Goal: Information Seeking & Learning: Check status

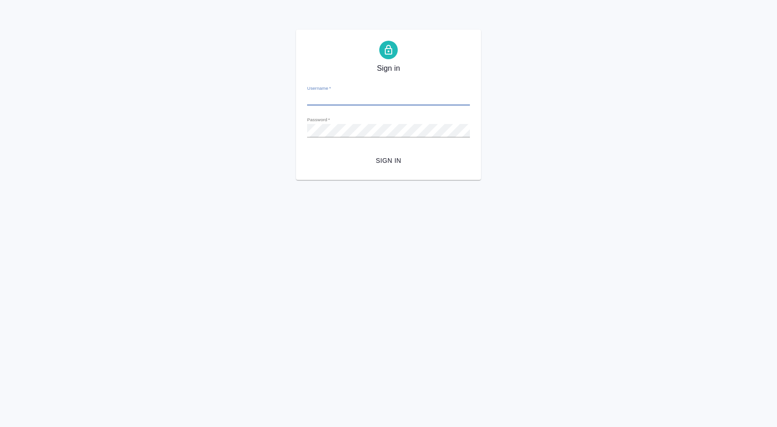
type input "i.puyashova@awatera.com"
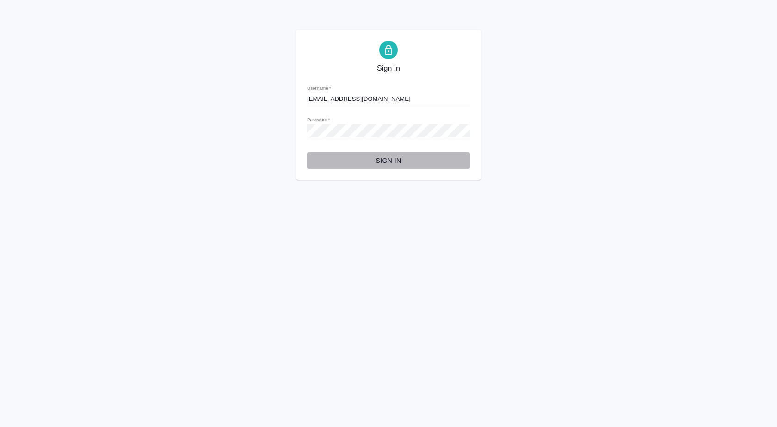
click at [380, 163] on span "Sign in" at bounding box center [389, 161] width 148 height 12
click at [289, 140] on div "Sign in Username   * i.puyashova@awatera.com Password   * urlPath   * / Sign in" at bounding box center [388, 105] width 777 height 150
click at [307, 152] on button "Sign in" at bounding box center [388, 160] width 163 height 17
click at [287, 128] on div "Sign in Username   * i.puyashova@awatera.com Password   * urlPath   * / Sign in" at bounding box center [388, 105] width 777 height 150
click at [307, 152] on button "Sign in" at bounding box center [388, 160] width 163 height 17
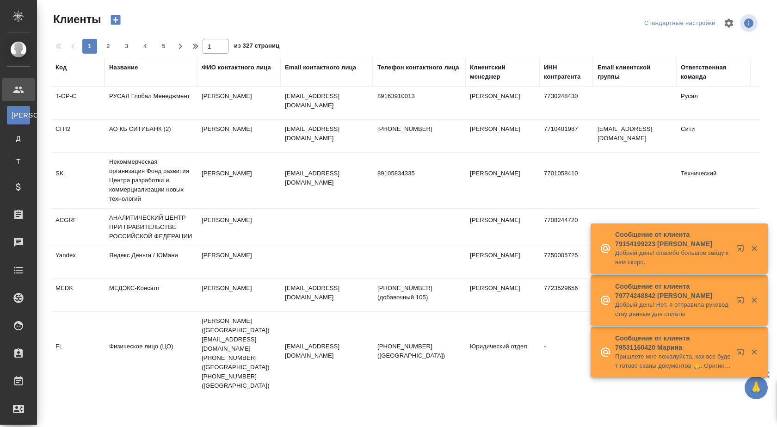
select select "RU"
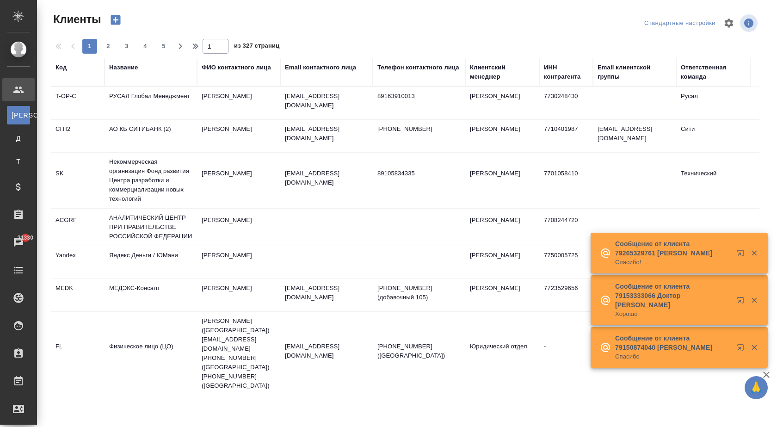
click at [126, 70] on div "Название" at bounding box center [123, 67] width 29 height 9
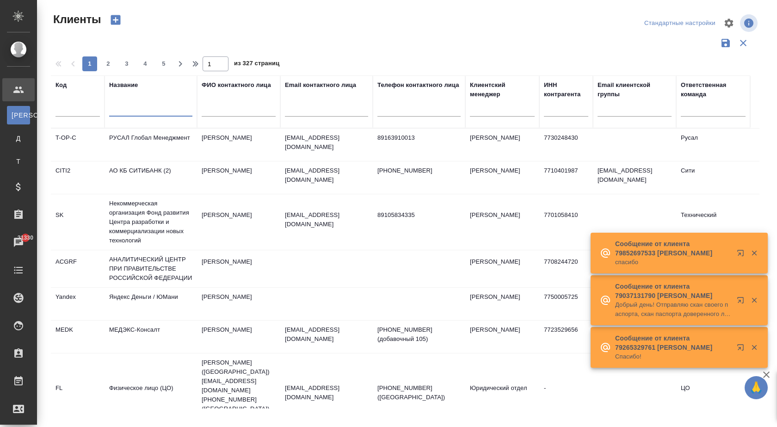
click at [129, 111] on input "text" at bounding box center [150, 111] width 83 height 12
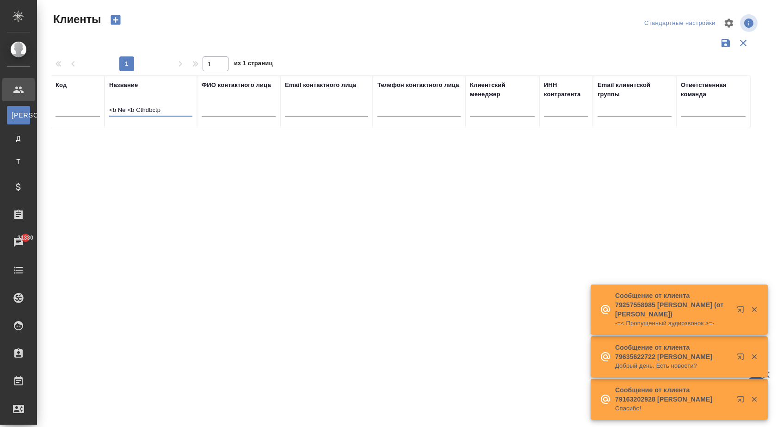
drag, startPoint x: 173, startPoint y: 108, endPoint x: 108, endPoint y: 124, distance: 66.9
click at [108, 124] on th "Название <b Ne <b Cthdbctp" at bounding box center [151, 101] width 93 height 53
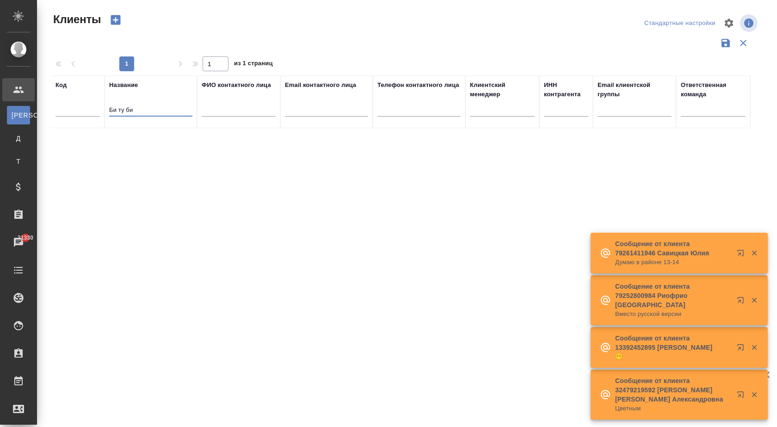
drag, startPoint x: 140, startPoint y: 112, endPoint x: 125, endPoint y: 113, distance: 14.8
click at [125, 113] on input "Би ту би" at bounding box center [150, 111] width 83 height 12
click at [118, 110] on input "Би ту би" at bounding box center [150, 111] width 83 height 12
click at [124, 106] on input "Биту би" at bounding box center [150, 111] width 83 height 12
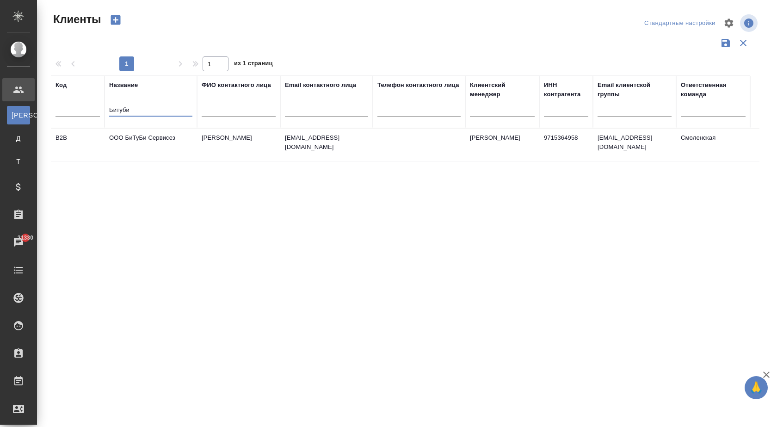
type input "Битуби"
click at [155, 135] on td "ООО БиТуБи Сервисез" at bounding box center [151, 145] width 93 height 32
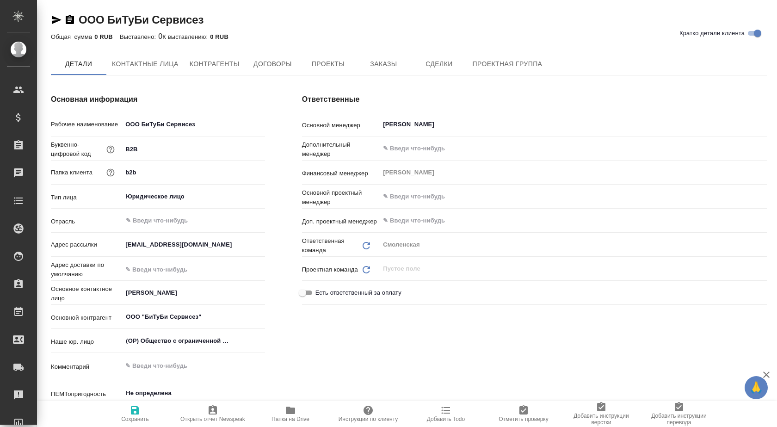
type textarea "x"
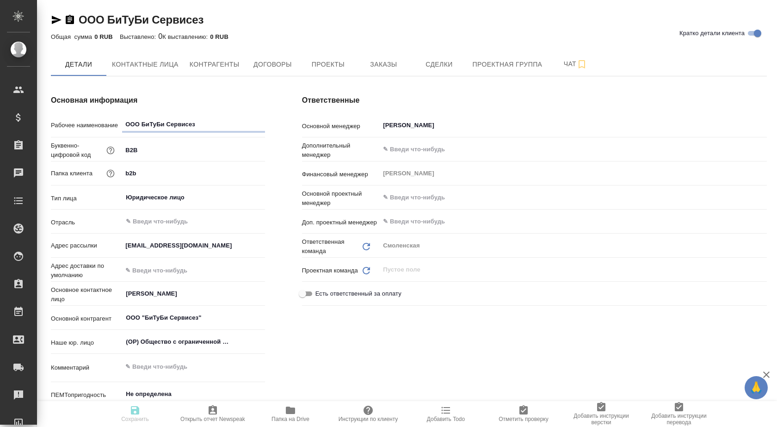
type textarea "x"
click at [373, 64] on span "Заказы" at bounding box center [383, 65] width 44 height 12
type textarea "x"
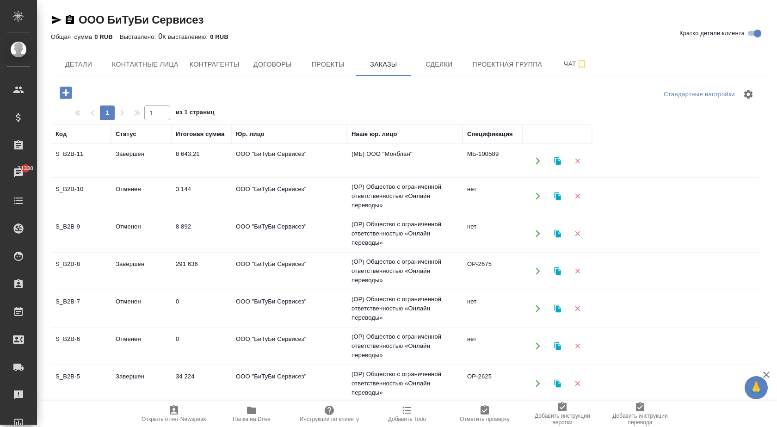
click at [214, 153] on td "8 643,21" at bounding box center [201, 161] width 60 height 32
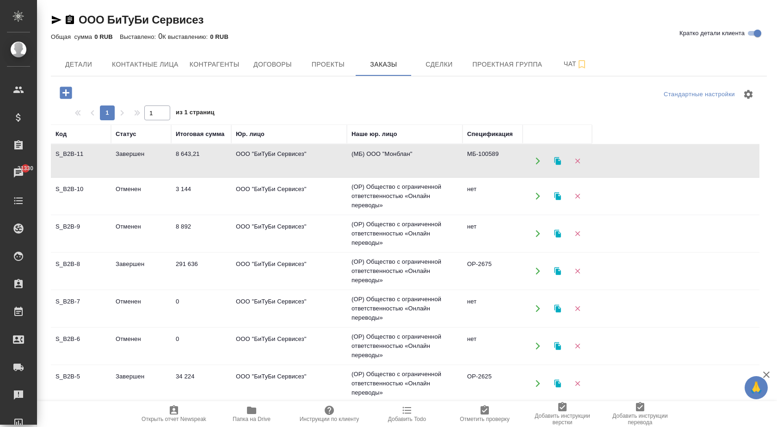
click at [214, 153] on td "8 643,21" at bounding box center [201, 161] width 60 height 32
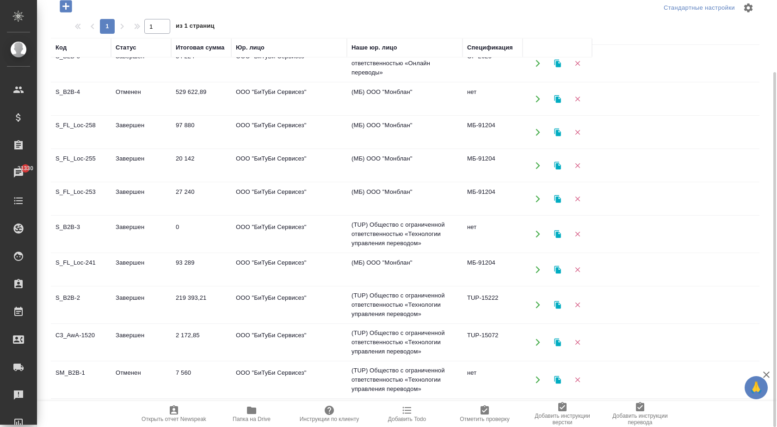
scroll to position [40, 0]
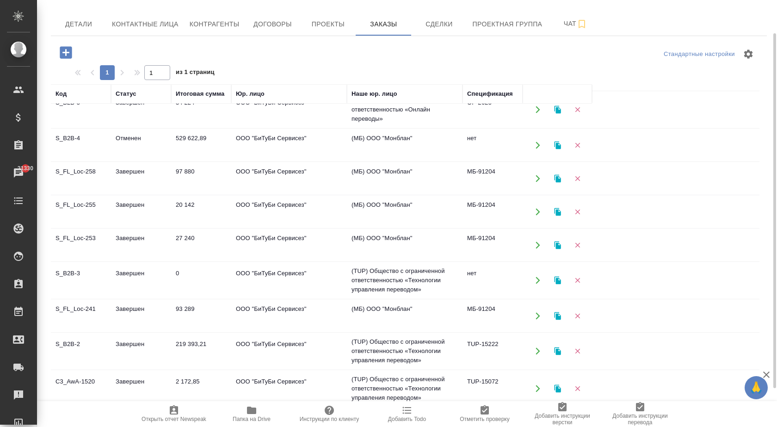
click at [265, 310] on td "ООО "БиТуБи Сервисез"" at bounding box center [289, 316] width 116 height 32
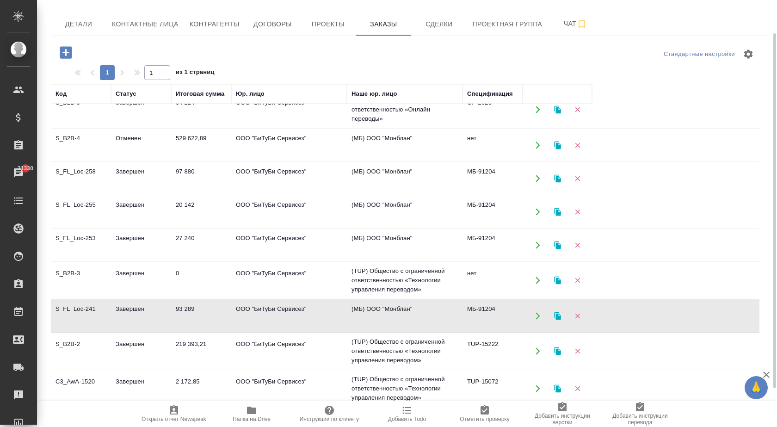
click at [265, 310] on td "ООО "БиТуБи Сервисез"" at bounding box center [289, 316] width 116 height 32
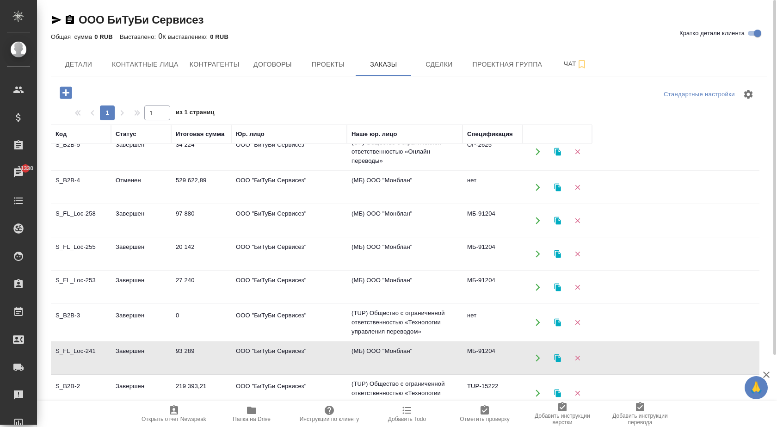
scroll to position [234, 0]
click at [262, 281] on td "ООО "БиТуБи Сервисез"" at bounding box center [289, 285] width 116 height 32
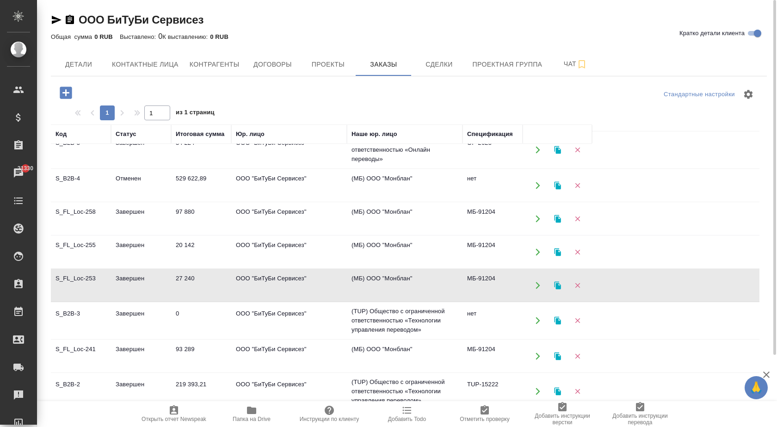
click at [262, 281] on td "ООО "БиТуБи Сервисез"" at bounding box center [289, 285] width 116 height 32
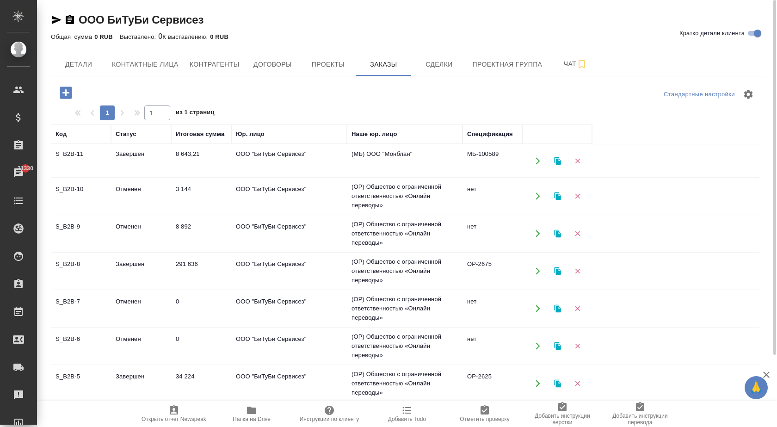
scroll to position [46, 0]
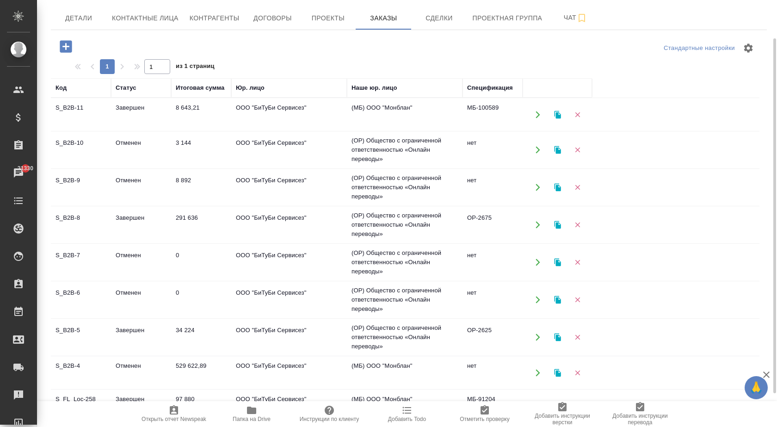
click at [128, 331] on td "Завершен" at bounding box center [141, 337] width 60 height 32
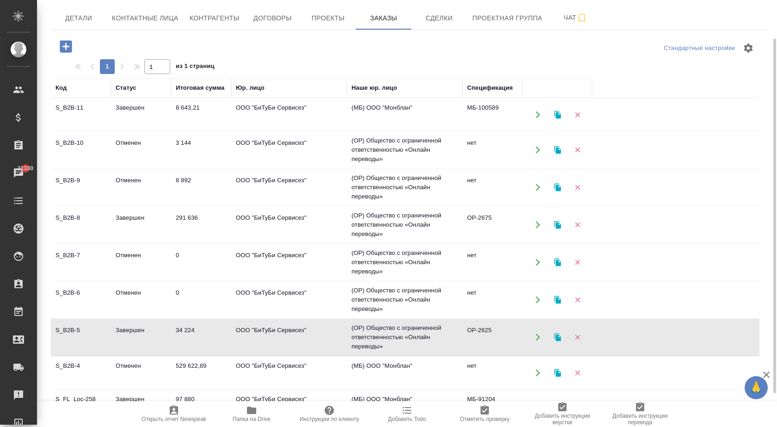
click at [128, 331] on td "Завершен" at bounding box center [141, 337] width 60 height 32
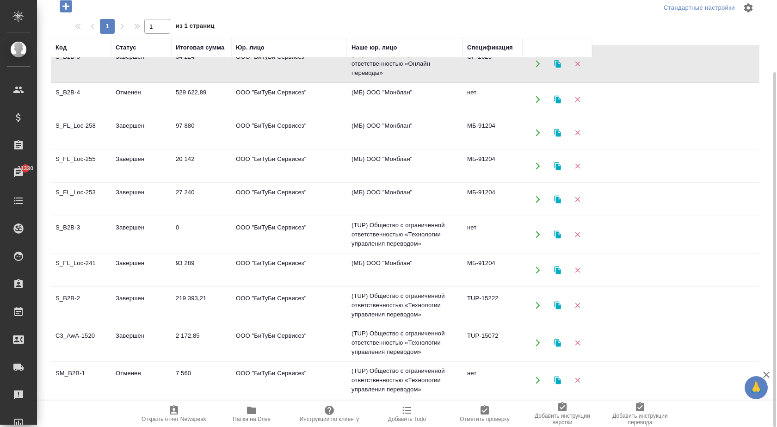
scroll to position [234, 0]
click at [136, 330] on td "Завершен" at bounding box center [141, 342] width 60 height 32
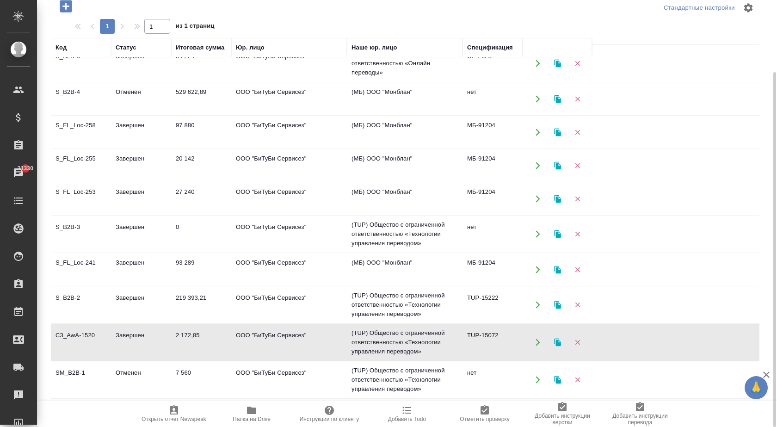
click at [136, 330] on td "Завершен" at bounding box center [141, 342] width 60 height 32
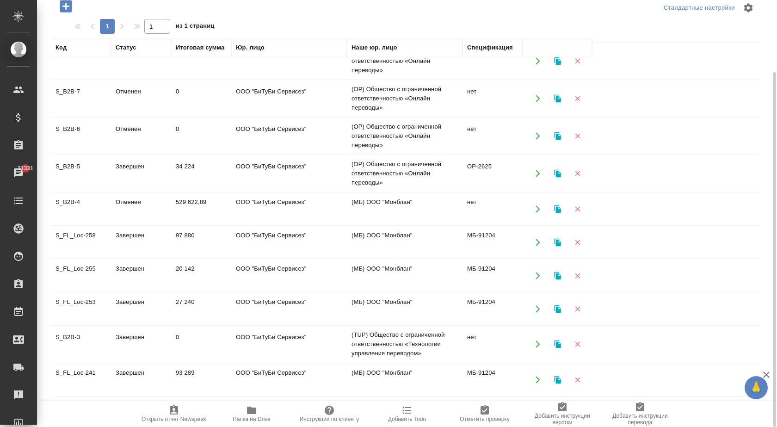
scroll to position [139, 0]
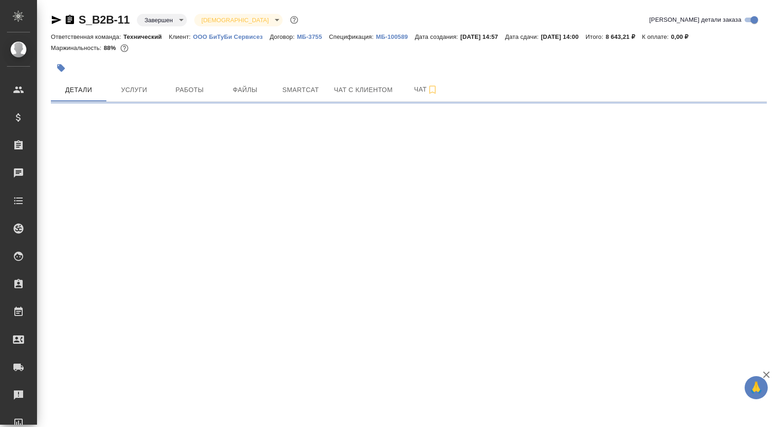
select select "RU"
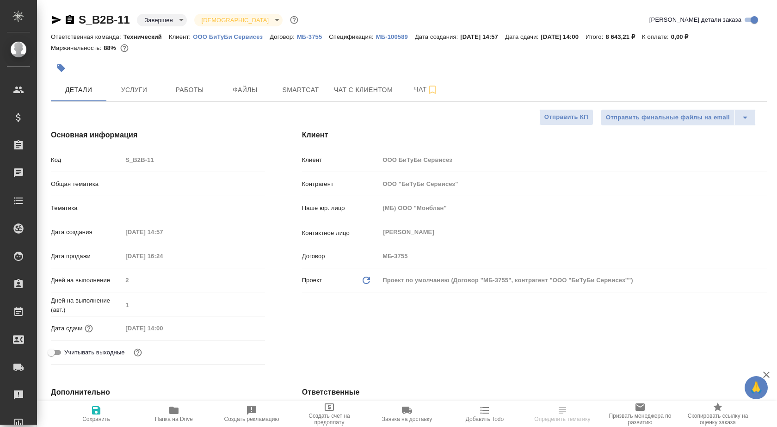
type textarea "x"
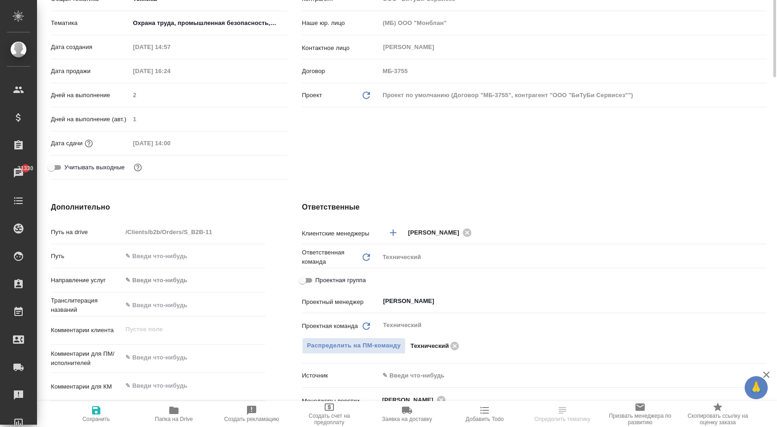
scroll to position [46, 0]
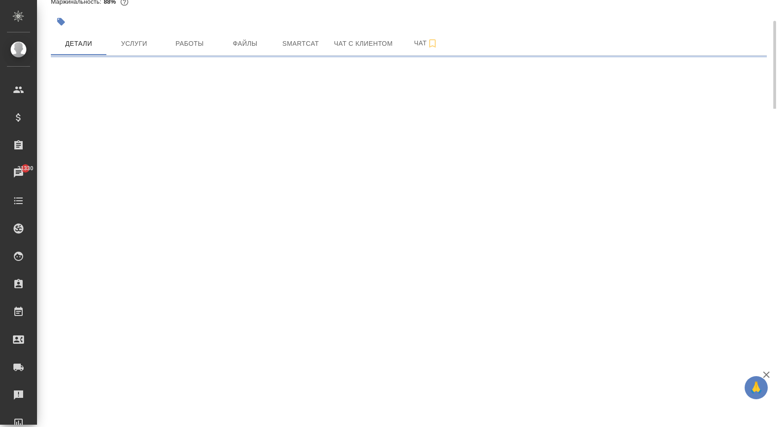
select select "RU"
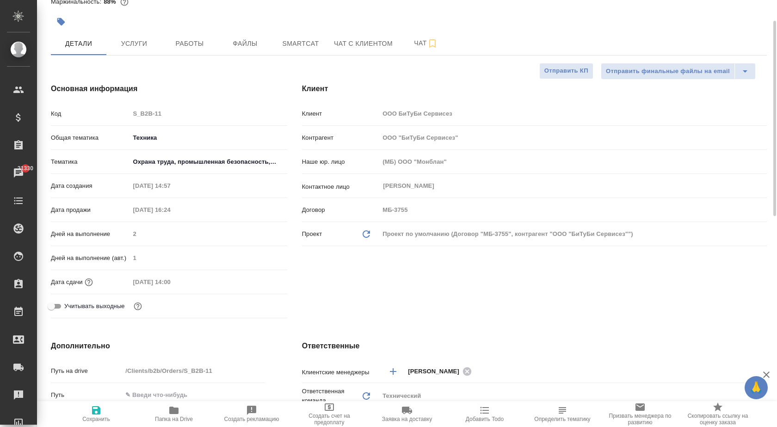
type textarea "x"
click at [146, 49] on span "Услуги" at bounding box center [134, 44] width 44 height 12
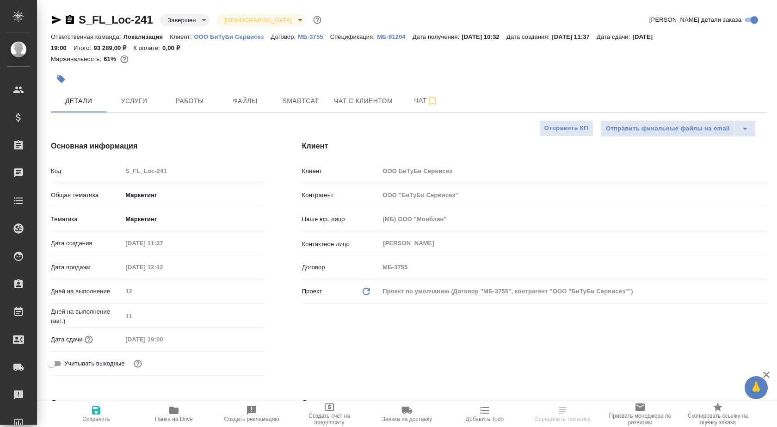
select select "RU"
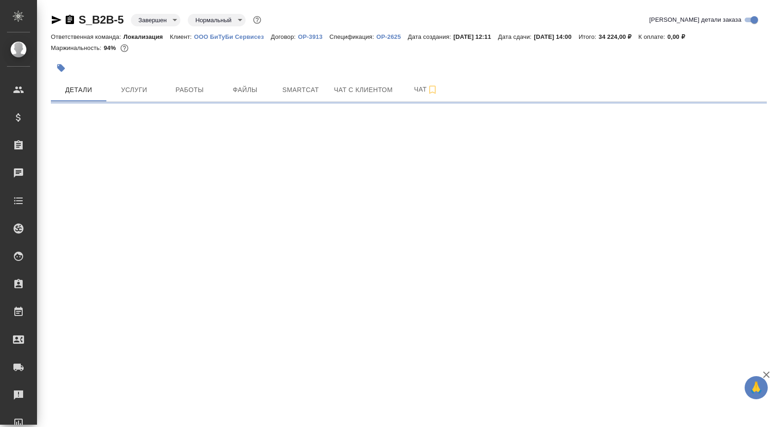
select select "RU"
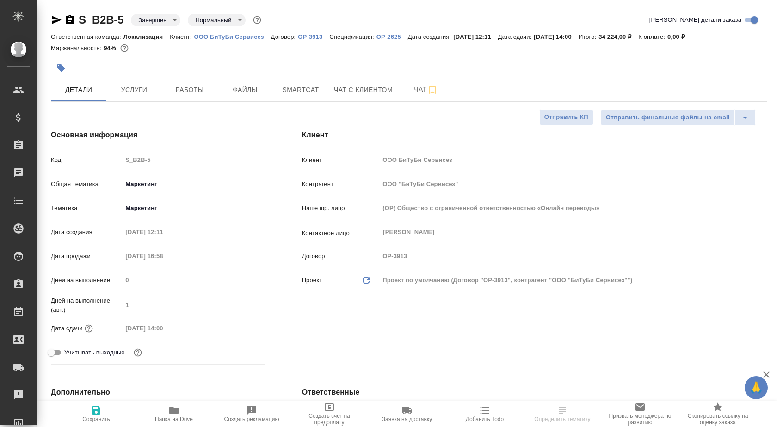
type textarea "x"
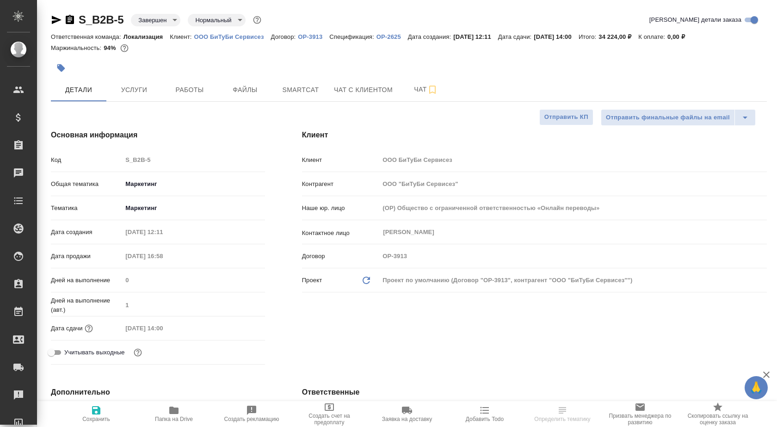
type textarea "x"
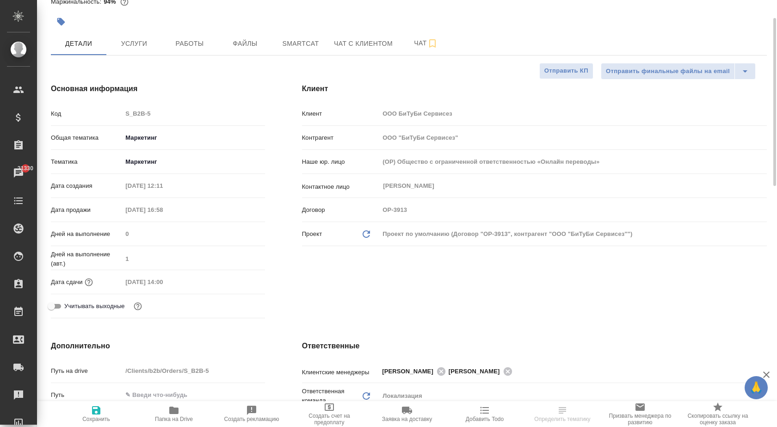
scroll to position [46, 0]
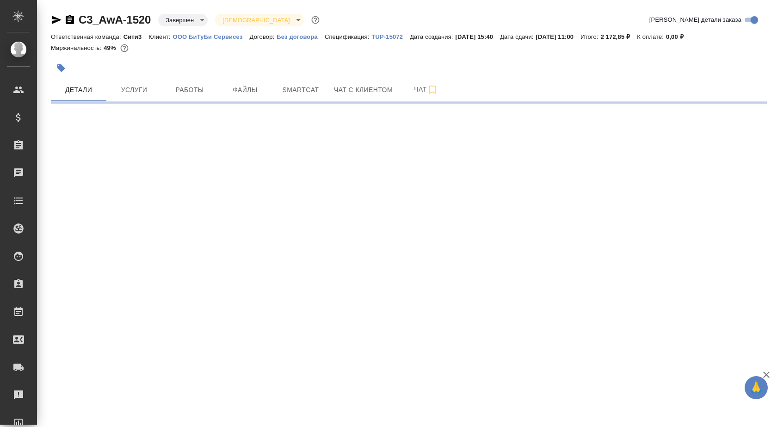
select select "RU"
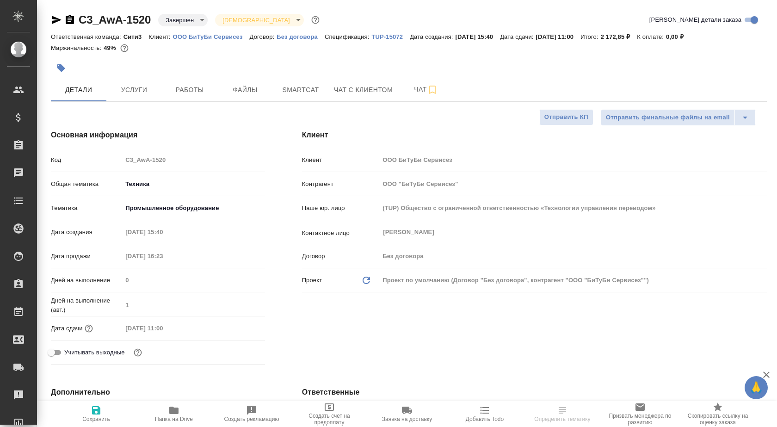
type textarea "x"
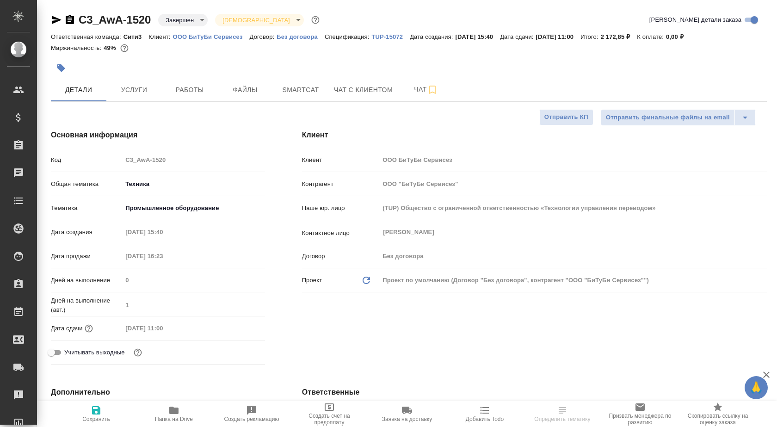
type textarea "x"
